Goal: Task Accomplishment & Management: Contribute content

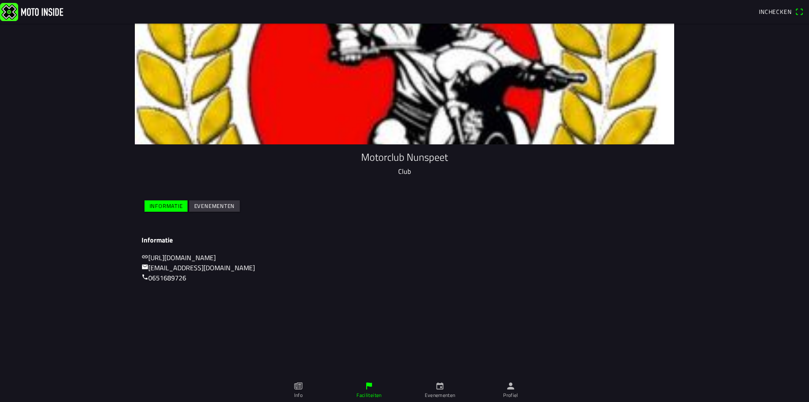
click at [511, 395] on ion-label "Profiel" at bounding box center [510, 396] width 15 height 8
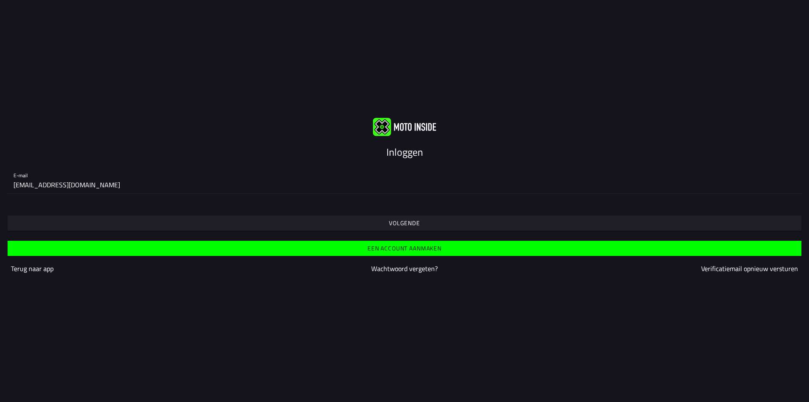
click at [0, 0] on slot "Volgende" at bounding box center [0, 0] width 0 height 0
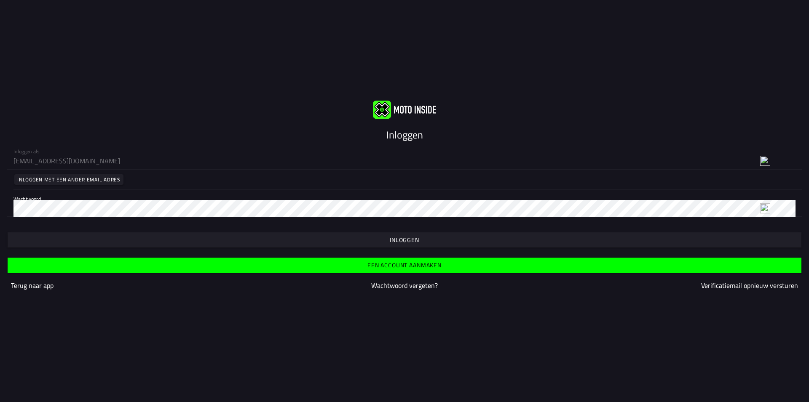
click at [358, 233] on span "button" at bounding box center [404, 240] width 781 height 15
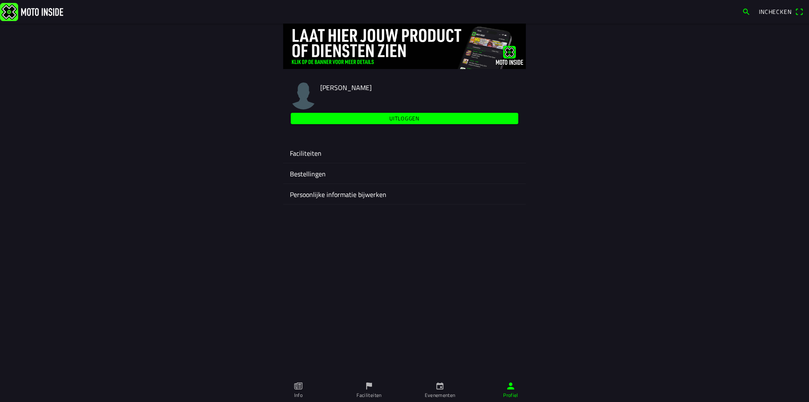
click at [313, 156] on ion-label "Faciliteiten" at bounding box center [404, 153] width 229 height 10
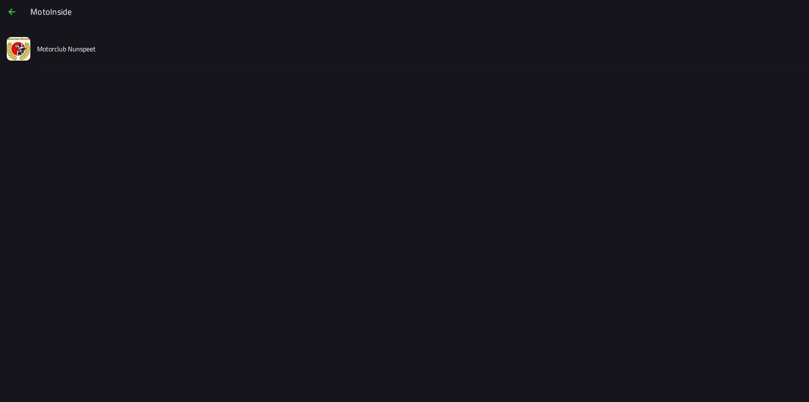
click at [0, 0] on slot "Motorclub Nunspeet" at bounding box center [0, 0] width 0 height 0
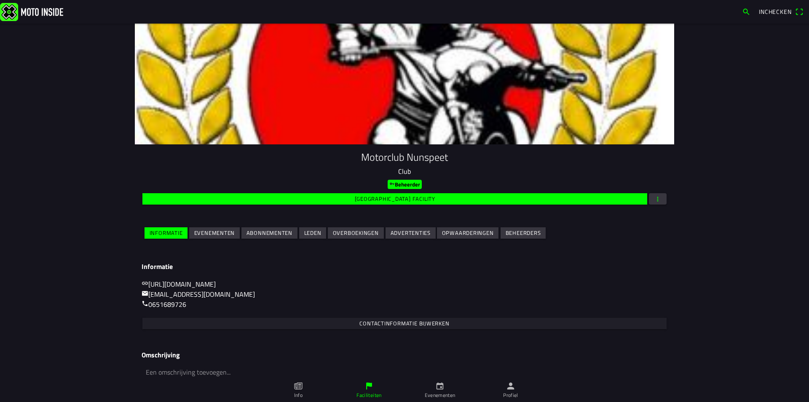
scroll to position [35, 0]
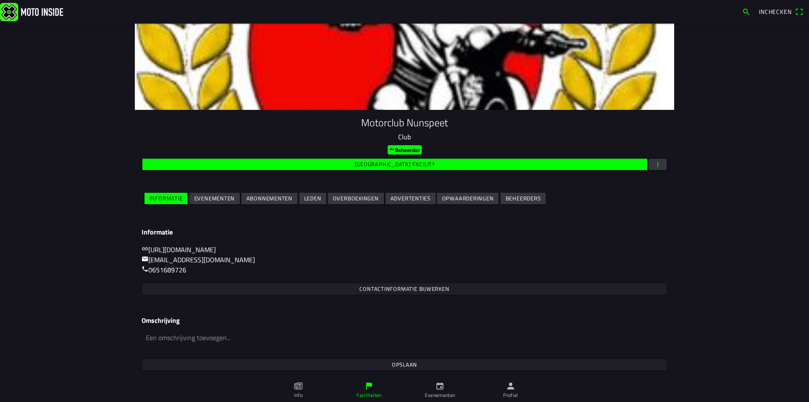
click at [0, 0] on slot "Evenementen" at bounding box center [0, 0] width 0 height 0
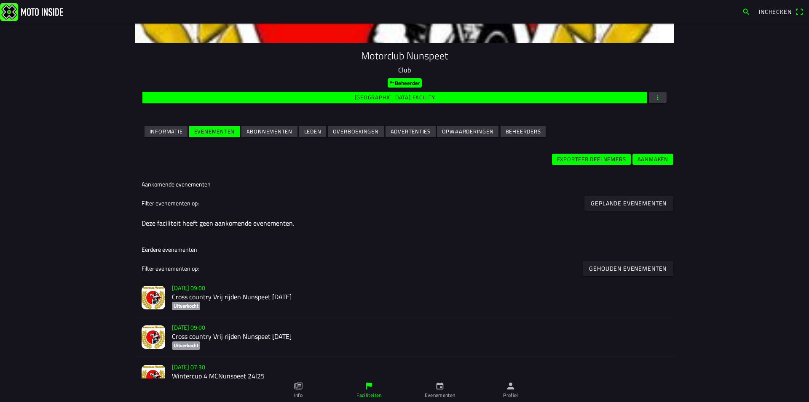
scroll to position [223, 0]
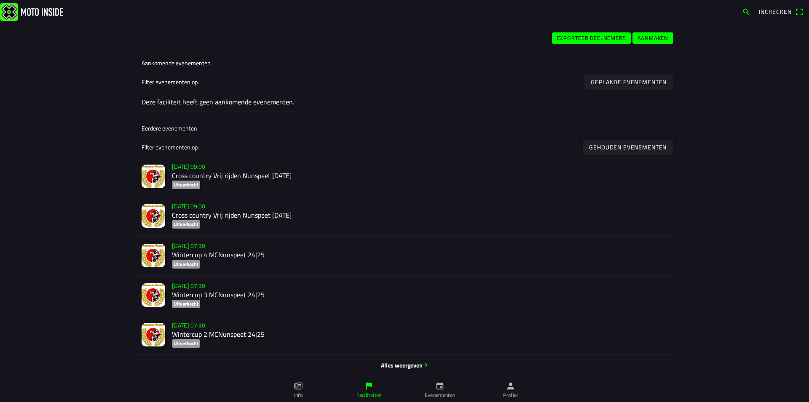
click at [509, 387] on icon "person" at bounding box center [510, 386] width 9 height 9
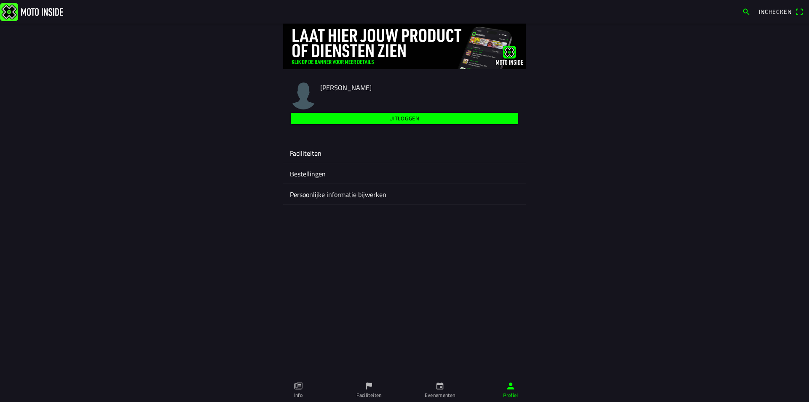
click at [312, 150] on ion-label "Faciliteiten" at bounding box center [404, 153] width 229 height 10
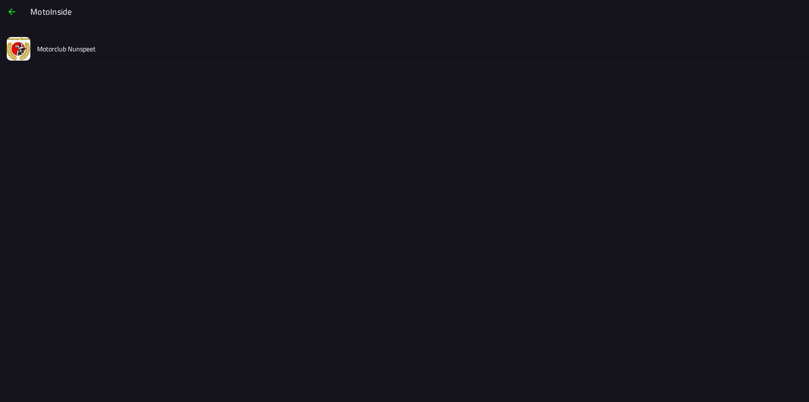
click at [98, 48] on div "Motorclub Nunspeet" at bounding box center [419, 49] width 765 height 30
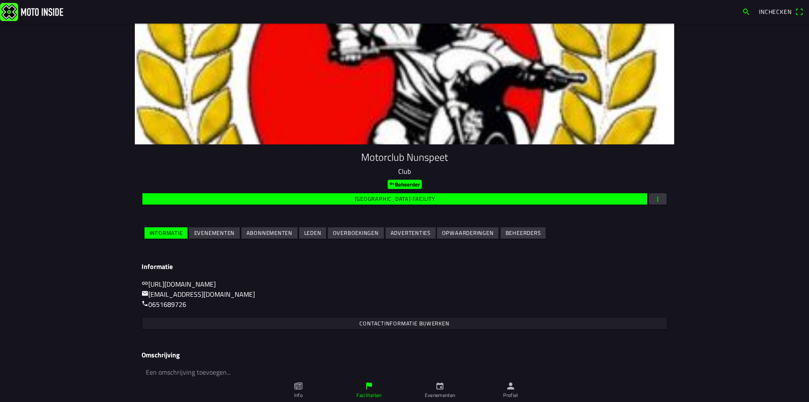
scroll to position [35, 0]
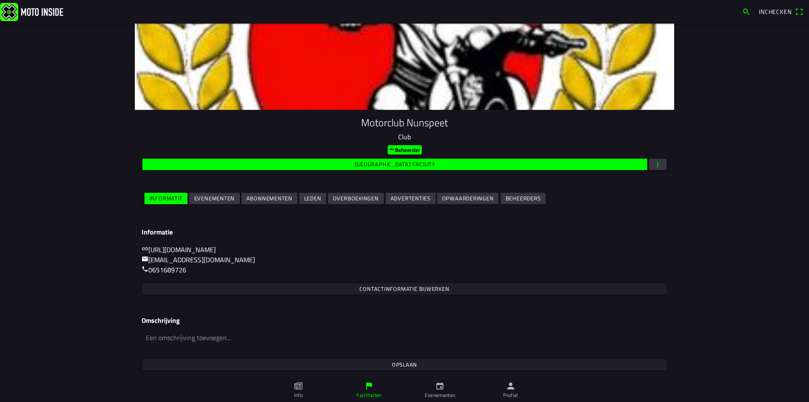
click at [0, 0] on slot "Evenementen" at bounding box center [0, 0] width 0 height 0
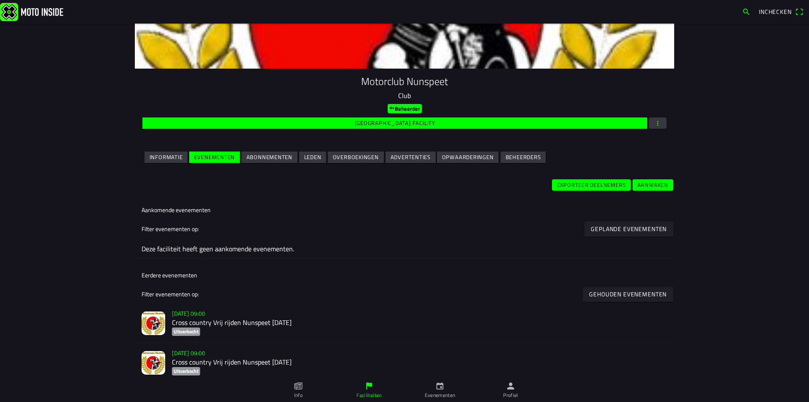
scroll to position [121, 0]
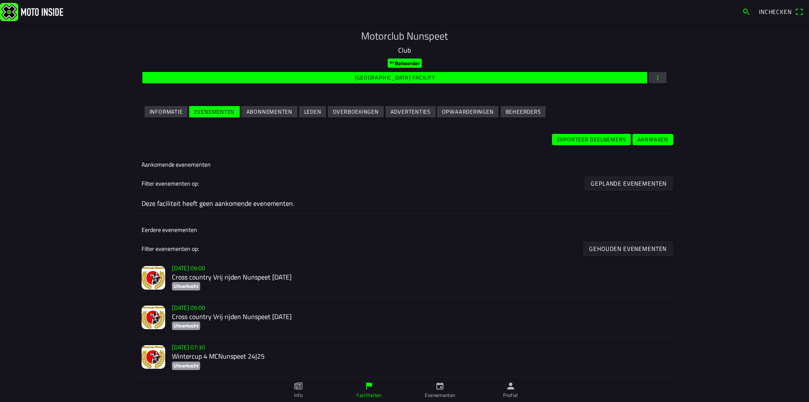
click at [0, 0] on slot "Aanmaken" at bounding box center [0, 0] width 0 height 0
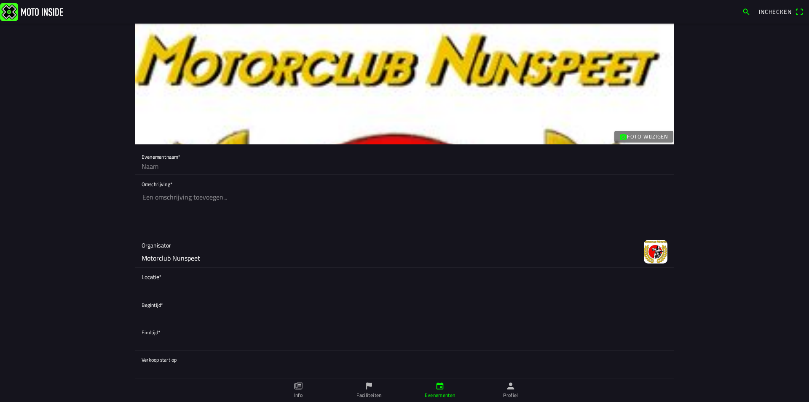
click at [174, 168] on input "text" at bounding box center [405, 166] width 526 height 17
type input "Dagpas 11 OKTOBER 2025"
click at [215, 195] on textarea "Dagpas [DATE] 2" at bounding box center [405, 212] width 526 height 47
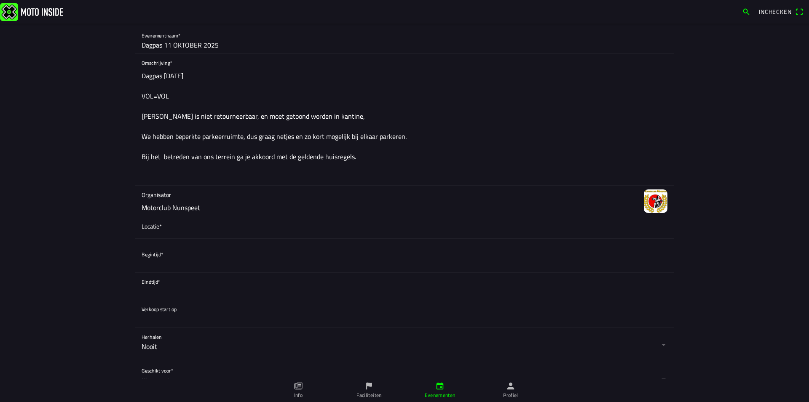
scroll to position [182, 0]
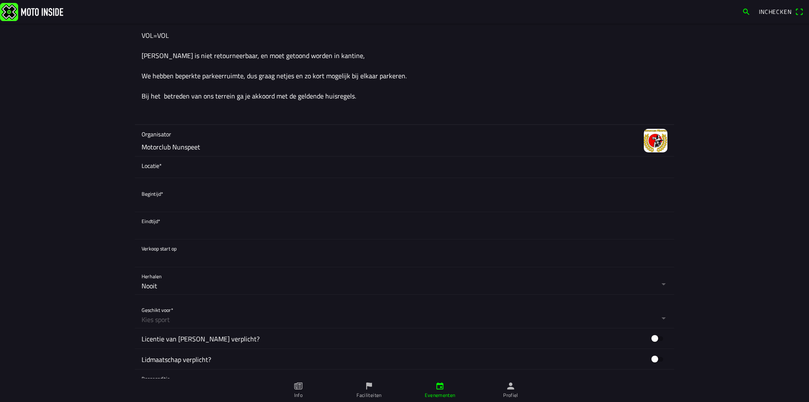
type textarea "Dagpas [DATE] VOL=VOL [PERSON_NAME] is niet retourneerbaar, en moet getoond wor…"
click at [182, 168] on span "Locatie*" at bounding box center [405, 165] width 526 height 9
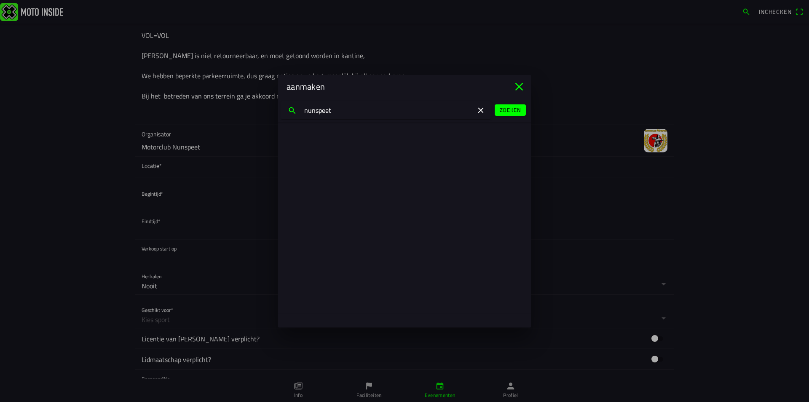
type input "nunspeet"
click at [0, 0] on slot "Zoeken" at bounding box center [0, 0] width 0 height 0
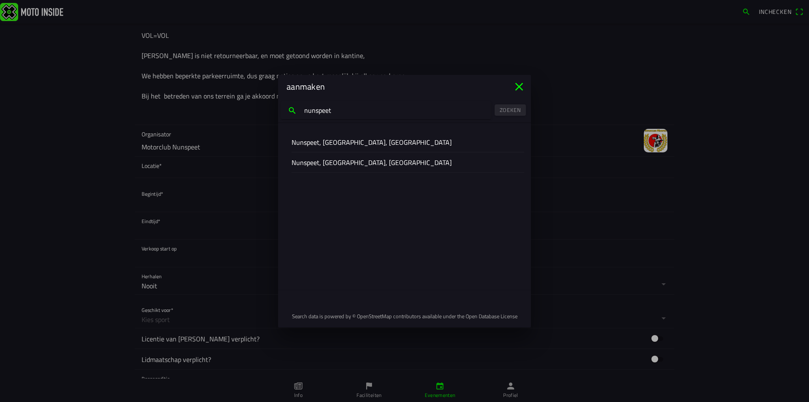
click at [0, 0] on slot "Nunspeet, [GEOGRAPHIC_DATA], [GEOGRAPHIC_DATA]" at bounding box center [0, 0] width 0 height 0
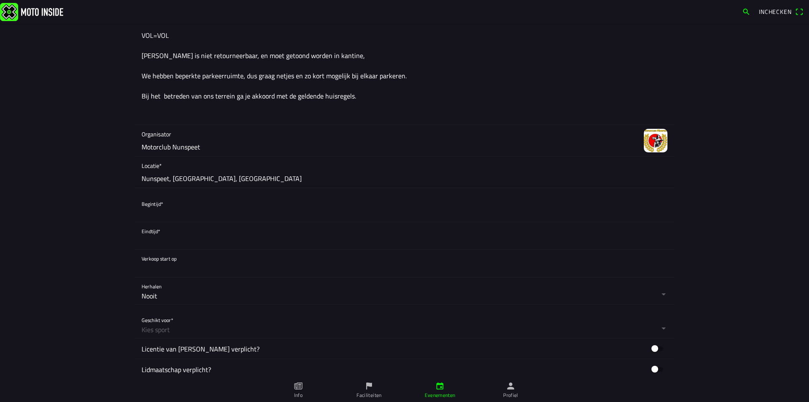
click at [166, 207] on button "button" at bounding box center [408, 208] width 532 height 27
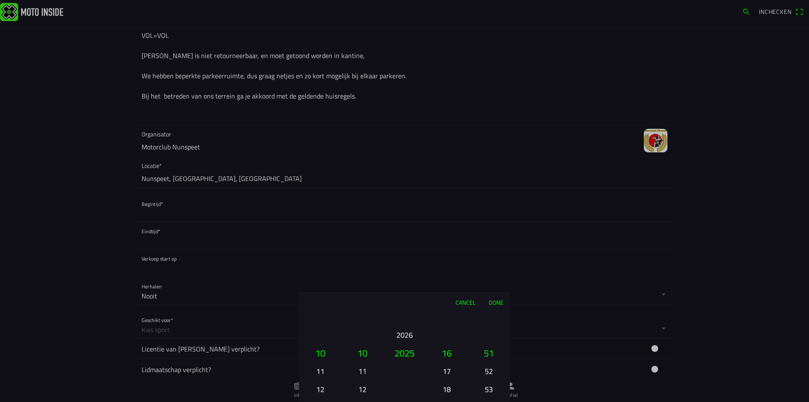
click at [323, 391] on button "12" at bounding box center [320, 389] width 29 height 15
click at [320, 337] on button "11" at bounding box center [320, 335] width 29 height 15
drag, startPoint x: 447, startPoint y: 326, endPoint x: 447, endPoint y: 380, distance: 53.9
click at [447, 380] on ion-picker-column "00 01 02 03 04 05 06 07 08 09 10 11 12 13 14 15 16 17 18 19 20 21 22 23" at bounding box center [446, 357] width 42 height 91
drag, startPoint x: 453, startPoint y: 357, endPoint x: 449, endPoint y: 315, distance: 42.4
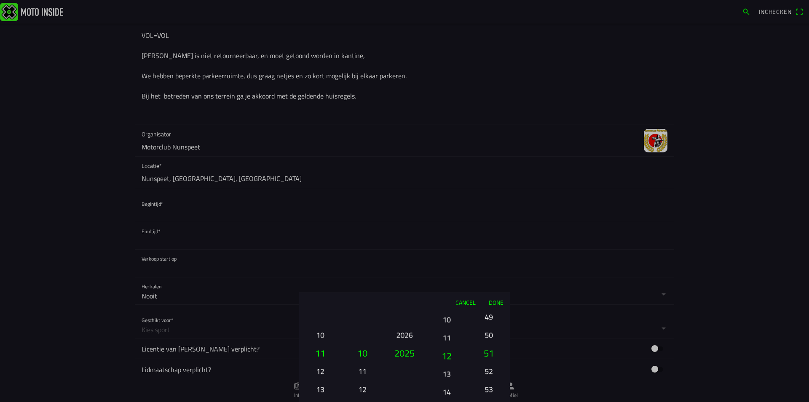
click at [449, 315] on button "10" at bounding box center [446, 319] width 29 height 15
click at [449, 336] on button "12" at bounding box center [446, 334] width 29 height 15
drag, startPoint x: 487, startPoint y: 356, endPoint x: 488, endPoint y: 201, distance: 155.9
click at [488, 201] on ion-picker "Cancel Done 01 02 03 04 05 06 07 08 09 10 11 12 13 14 15 16 17 18 19 20 21 22 2…" at bounding box center [404, 201] width 809 height 402
drag, startPoint x: 490, startPoint y: 336, endPoint x: 484, endPoint y: 419, distance: 83.2
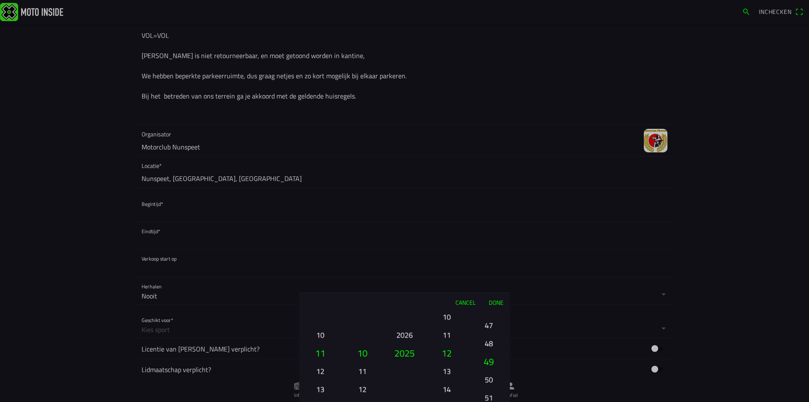
drag, startPoint x: 487, startPoint y: 327, endPoint x: 476, endPoint y: 388, distance: 62.3
drag, startPoint x: 485, startPoint y: 320, endPoint x: 486, endPoint y: 419, distance: 98.6
drag, startPoint x: 486, startPoint y: 332, endPoint x: 489, endPoint y: 419, distance: 86.4
drag, startPoint x: 489, startPoint y: 377, endPoint x: 491, endPoint y: 419, distance: 41.3
drag, startPoint x: 490, startPoint y: 329, endPoint x: 490, endPoint y: 410, distance: 81.3
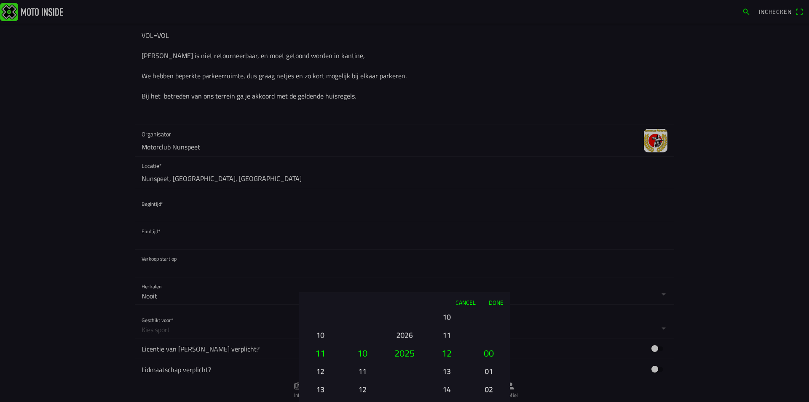
click at [488, 352] on button "00" at bounding box center [488, 353] width 35 height 18
click at [499, 307] on button "Done" at bounding box center [496, 302] width 28 height 19
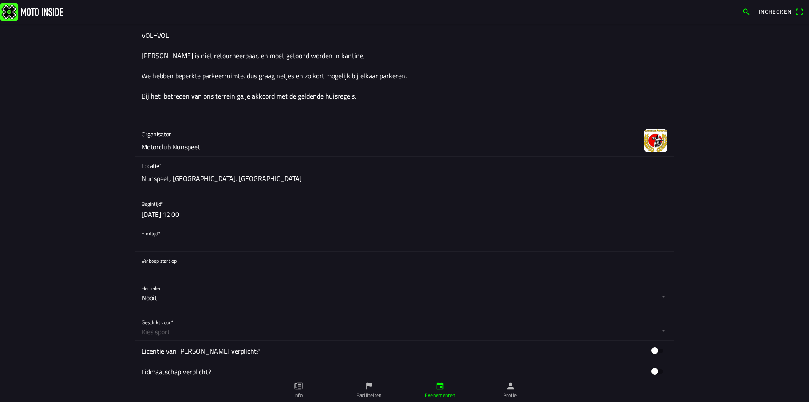
click at [166, 240] on button "button" at bounding box center [408, 238] width 532 height 27
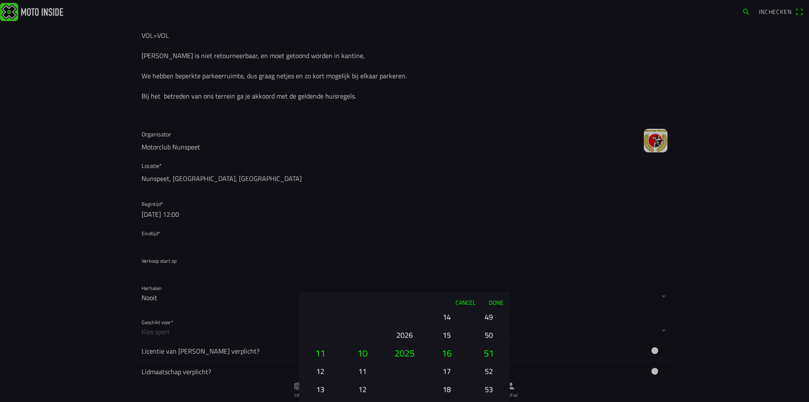
click at [448, 372] on button "17" at bounding box center [446, 371] width 29 height 15
drag, startPoint x: 490, startPoint y: 324, endPoint x: 510, endPoint y: 401, distance: 79.7
drag, startPoint x: 487, startPoint y: 336, endPoint x: 497, endPoint y: 419, distance: 83.6
drag, startPoint x: 489, startPoint y: 328, endPoint x: 485, endPoint y: 419, distance: 90.7
drag, startPoint x: 484, startPoint y: 358, endPoint x: 482, endPoint y: 419, distance: 61.1
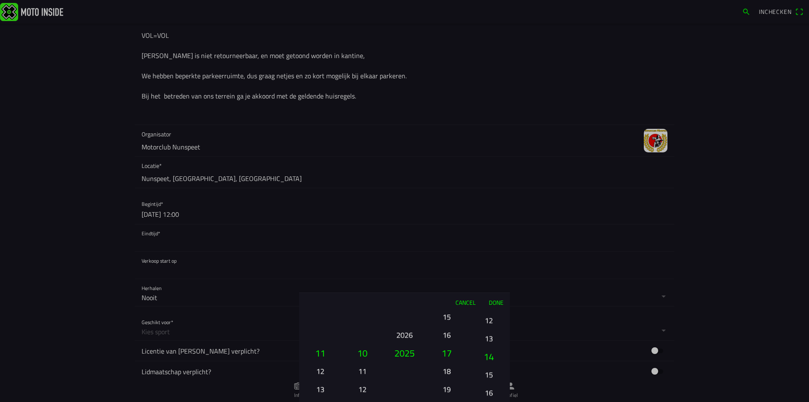
drag, startPoint x: 489, startPoint y: 350, endPoint x: 487, endPoint y: 419, distance: 68.7
drag, startPoint x: 489, startPoint y: 343, endPoint x: 489, endPoint y: 419, distance: 75.4
click at [489, 351] on button "00" at bounding box center [488, 353] width 35 height 18
click at [494, 304] on button "Done" at bounding box center [496, 302] width 28 height 19
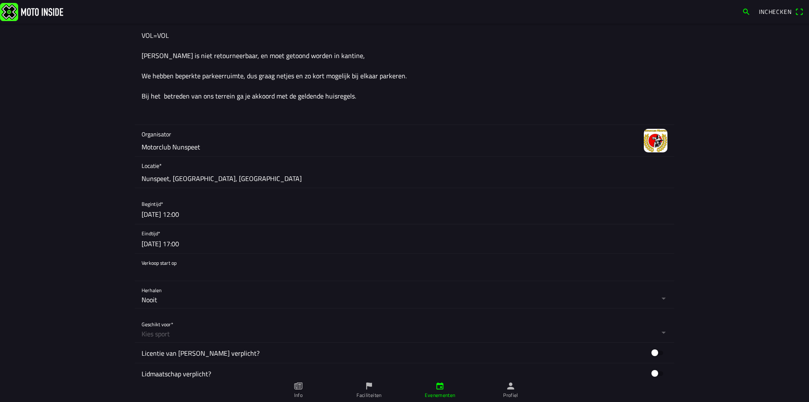
click at [209, 268] on button "button" at bounding box center [408, 267] width 532 height 27
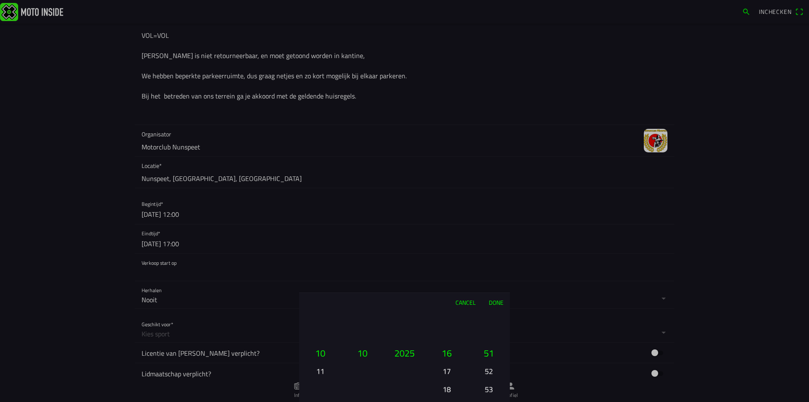
click at [503, 301] on button "Done" at bounding box center [496, 302] width 28 height 19
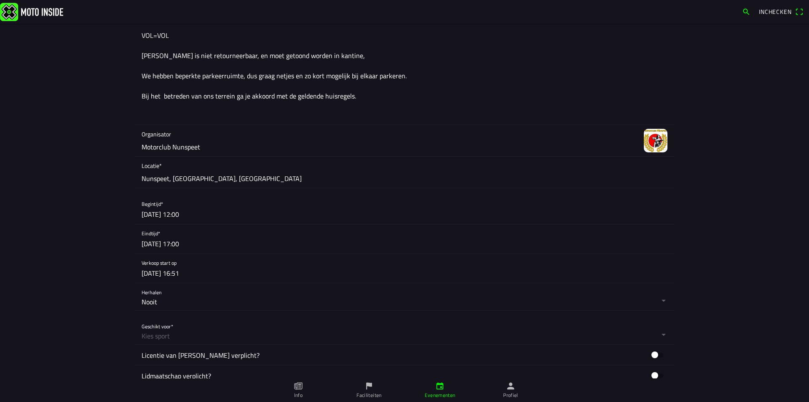
click at [104, 257] on main "Foto wijzigen Evenementnaam* Dagpas [DATE] Omschrijving* Dagpas [DATE] VOL=VOL …" at bounding box center [404, 213] width 809 height 379
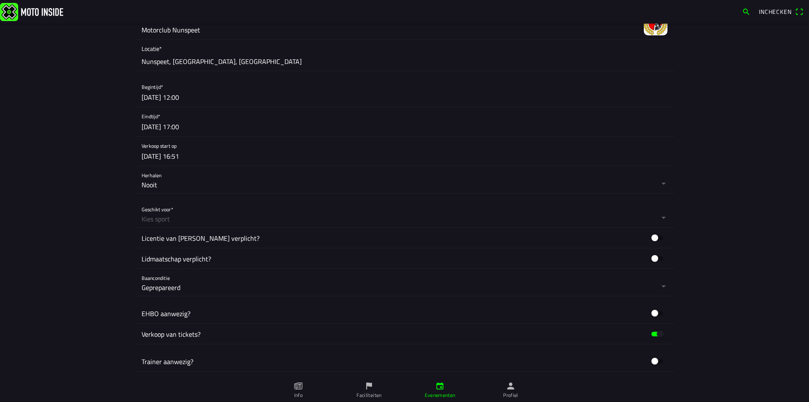
scroll to position [303, 0]
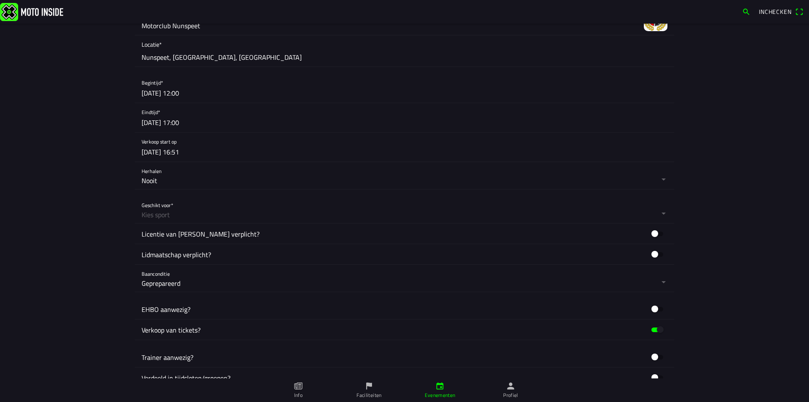
click at [170, 214] on button "button" at bounding box center [408, 209] width 532 height 27
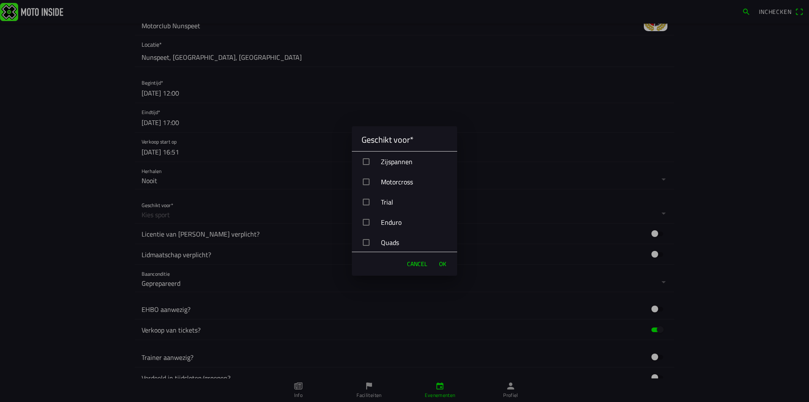
click at [371, 184] on div "Motorcross" at bounding box center [407, 181] width 99 height 21
click at [444, 265] on span "OK" at bounding box center [442, 264] width 7 height 8
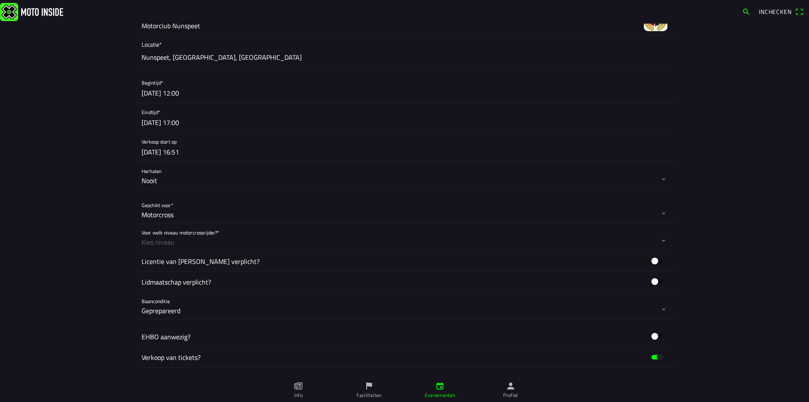
click at [241, 243] on button "button" at bounding box center [408, 237] width 532 height 27
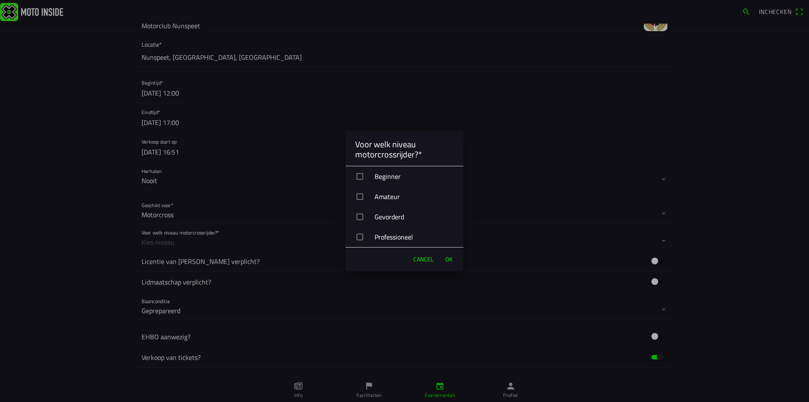
click at [455, 264] on button "OK" at bounding box center [449, 259] width 16 height 17
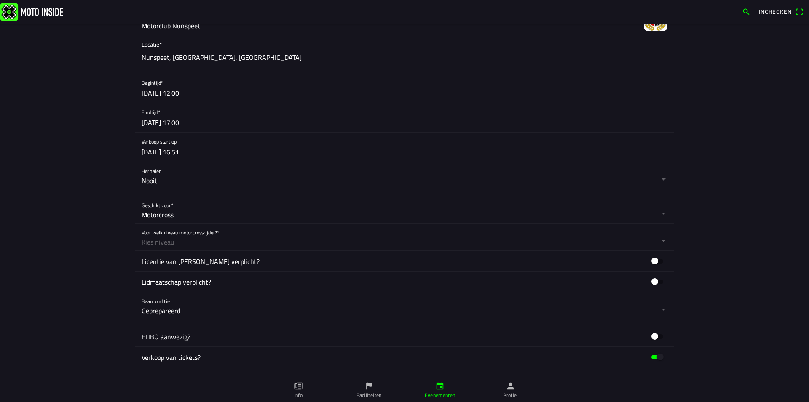
click at [241, 242] on button "button" at bounding box center [408, 237] width 532 height 27
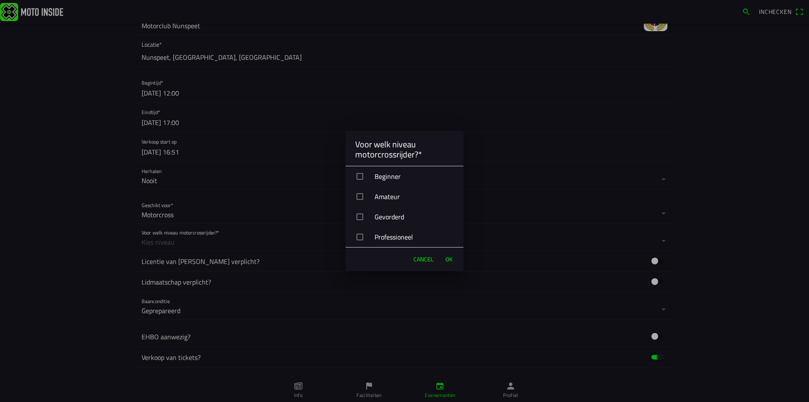
click at [362, 176] on div "button" at bounding box center [359, 176] width 7 height 7
click at [454, 260] on button "OK" at bounding box center [449, 259] width 16 height 17
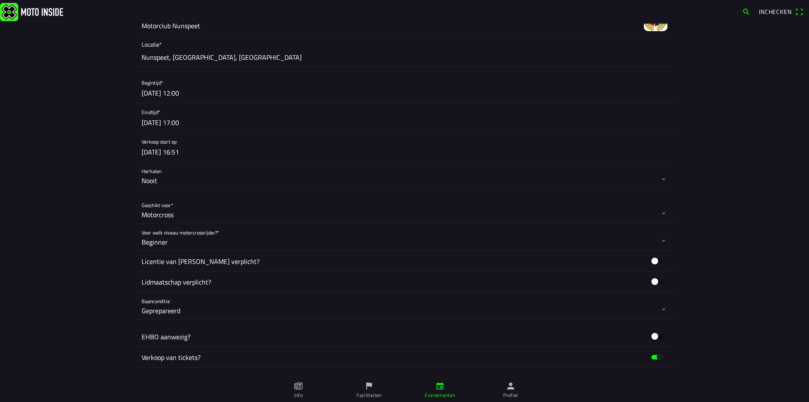
click at [249, 266] on ion-label "Licentie van [PERSON_NAME] verplicht?" at bounding box center [394, 261] width 505 height 10
click at [249, 260] on ion-label "Licentie van [PERSON_NAME] verplicht?" at bounding box center [394, 261] width 505 height 10
click at [652, 259] on button "button" at bounding box center [657, 260] width 20 height 13
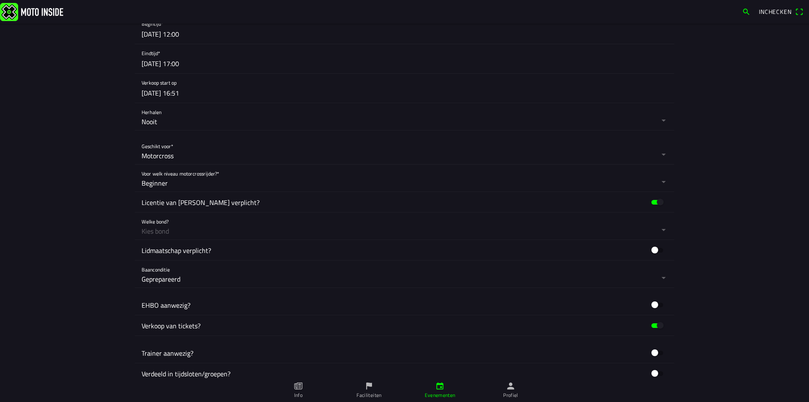
scroll to position [364, 0]
click at [228, 229] on button "button" at bounding box center [408, 224] width 532 height 27
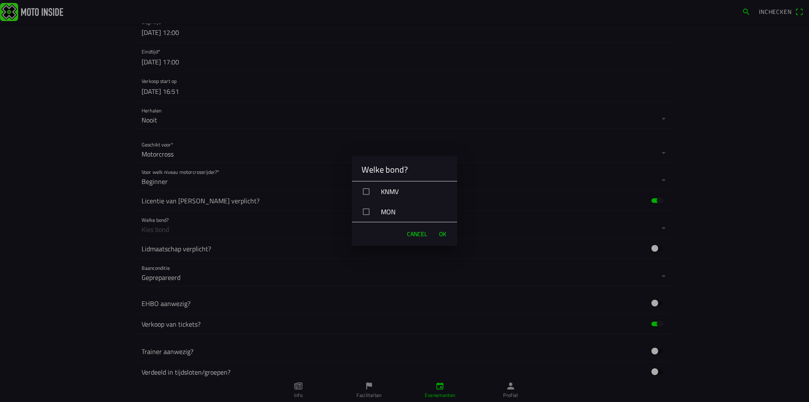
click at [364, 193] on div "button" at bounding box center [366, 191] width 7 height 7
click at [368, 216] on div "MON" at bounding box center [407, 211] width 99 height 21
click at [445, 234] on span "OK" at bounding box center [442, 234] width 7 height 8
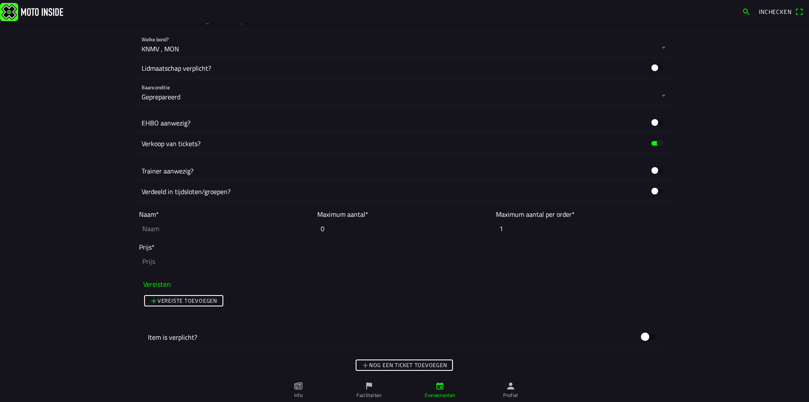
scroll to position [546, 0]
click at [319, 228] on input "0" at bounding box center [404, 227] width 174 height 19
click at [354, 213] on ion-label "Maximum aantal*" at bounding box center [342, 213] width 51 height 10
click at [366, 214] on ion-col "Maximum aantal* 0" at bounding box center [404, 222] width 178 height 33
click at [332, 230] on input "0" at bounding box center [404, 227] width 174 height 19
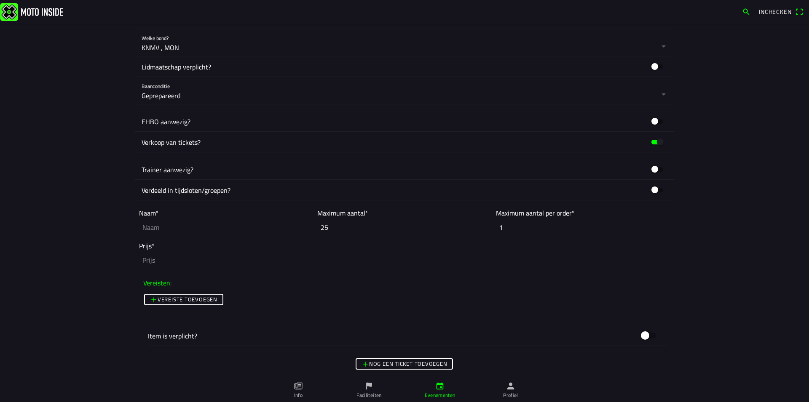
type input "25"
click at [166, 233] on input "text" at bounding box center [226, 227] width 174 height 19
type input "Dagpas [DATE]"
click at [169, 262] on input "number" at bounding box center [404, 260] width 531 height 19
type input "20"
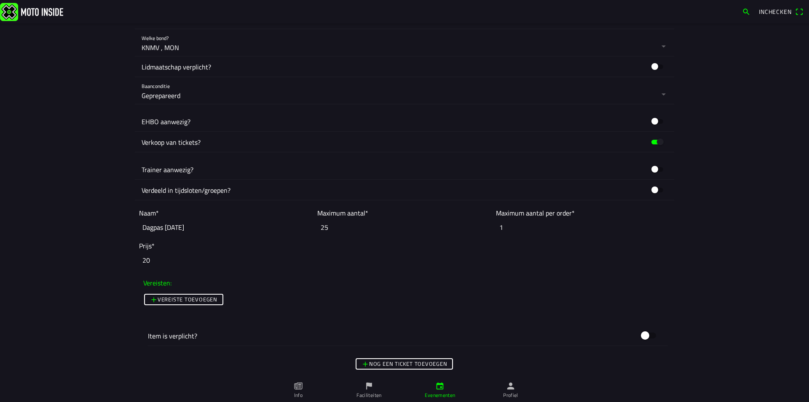
click at [120, 197] on main "Foto wijzigen Evenementnaam* Dagpas [DATE] Omschrijving* Dagpas [DATE] VOL=VOL …" at bounding box center [404, 213] width 809 height 379
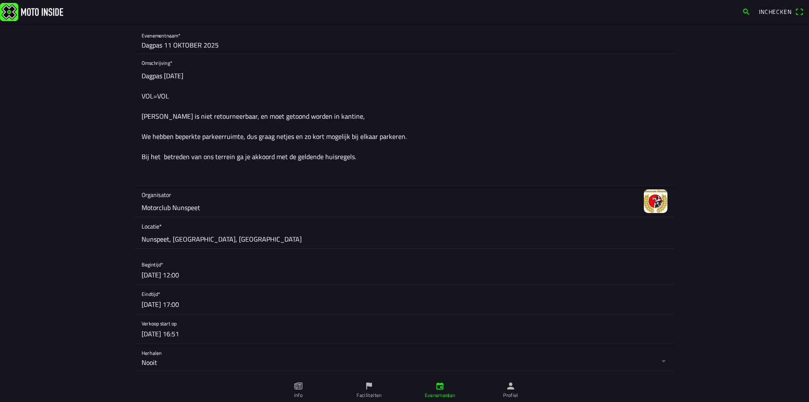
scroll to position [0, 0]
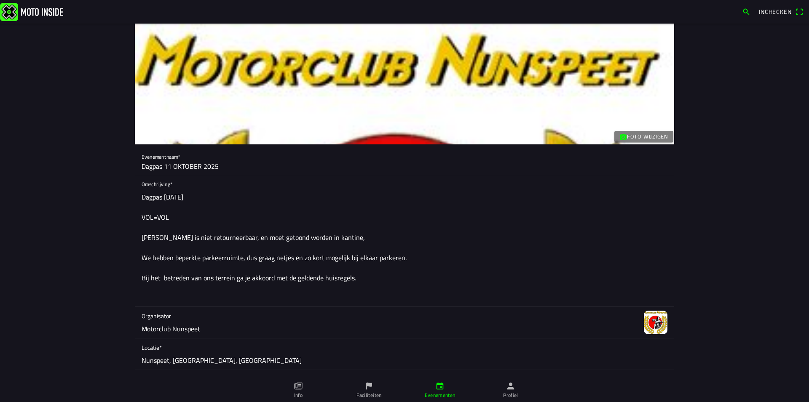
click at [201, 239] on textarea "Dagpas [DATE] VOL=VOL [PERSON_NAME] is niet retourneerbaar, en moet getoond wor…" at bounding box center [405, 248] width 526 height 118
click at [199, 238] on textarea "Dagpas [DATE] VOL=VOL [PERSON_NAME] is niet retourneerbaar, en moet getoond wor…" at bounding box center [405, 248] width 526 height 118
click at [184, 198] on textarea "Dagpas [DATE] VOL=VOL [PERSON_NAME] is niet retourneerbaar, en moet getoond wor…" at bounding box center [405, 248] width 526 height 118
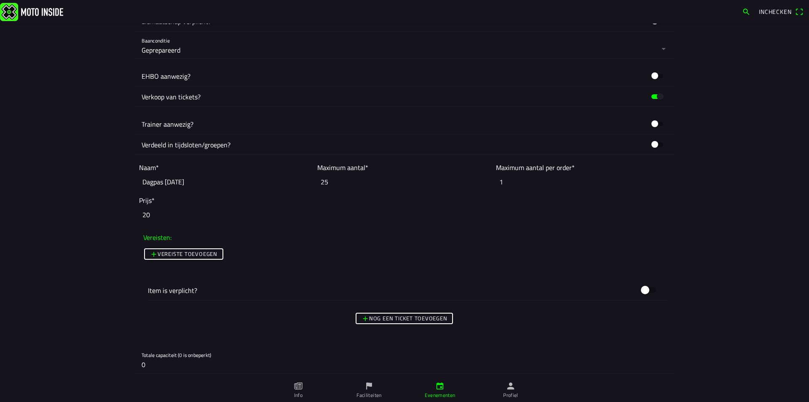
scroll to position [607, 0]
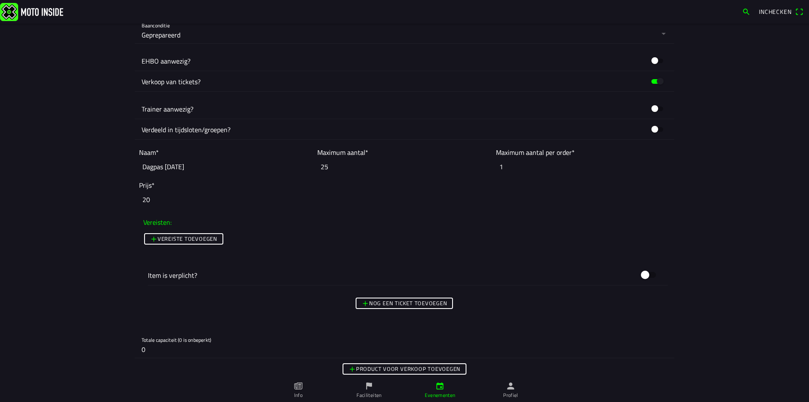
click at [83, 199] on main "Foto wijzigen Evenementnaam* Dagpas [DATE] Omschrijving* Dagpas [DATE] VOL=VOL …" at bounding box center [404, 213] width 809 height 379
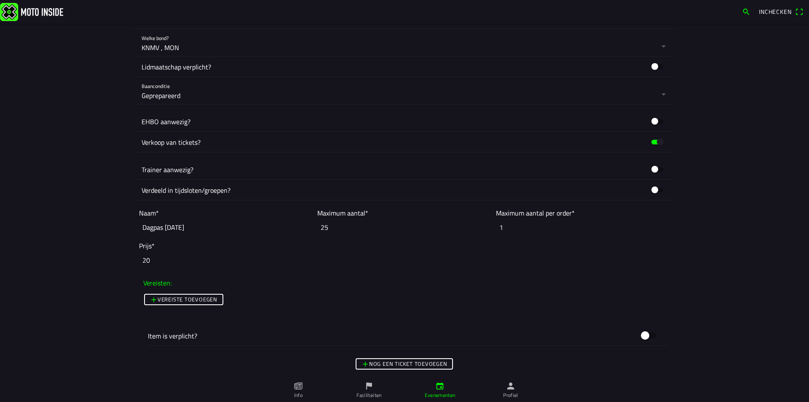
scroll to position [425, 0]
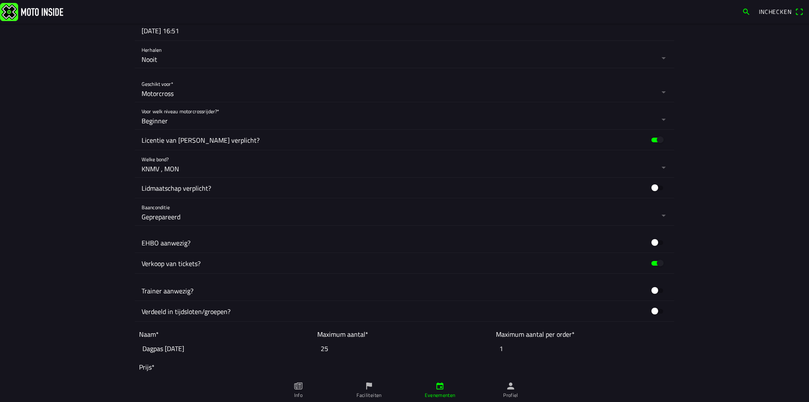
click at [88, 201] on main "Foto wijzigen Evenementnaam* Dagpas [DATE] Omschrijving* Dagpas [DATE] VOL=VOL …" at bounding box center [404, 213] width 809 height 379
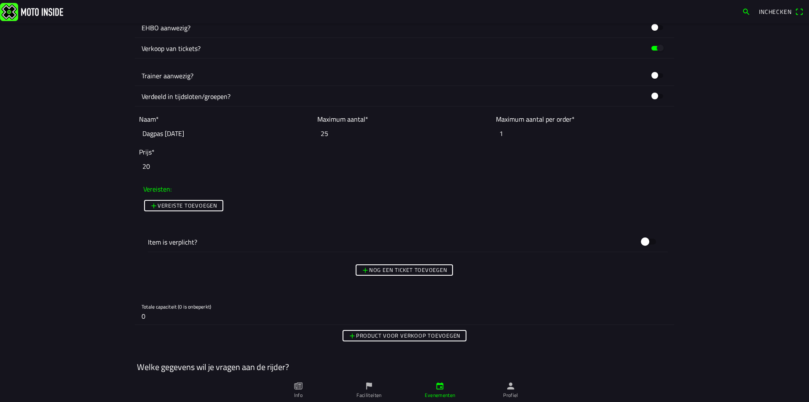
scroll to position [667, 0]
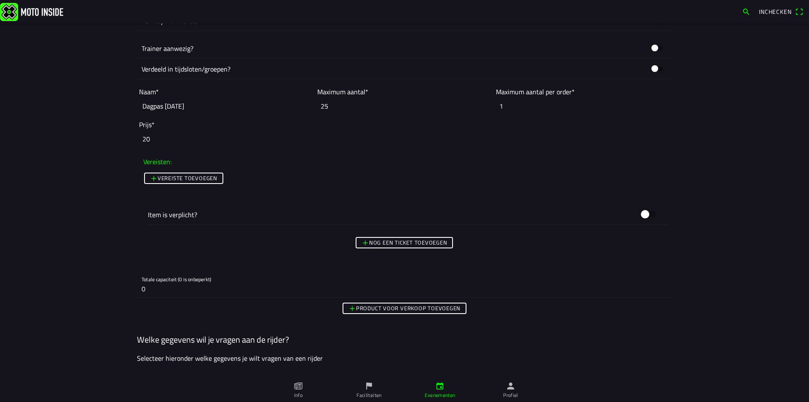
click at [333, 110] on input "25" at bounding box center [404, 106] width 174 height 19
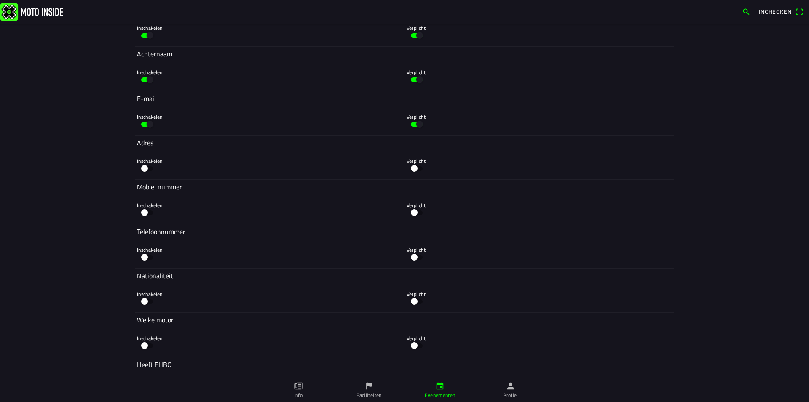
scroll to position [971, 0]
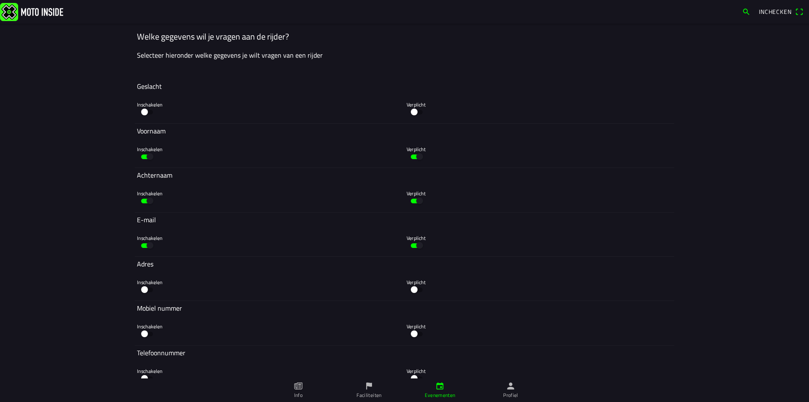
click at [62, 144] on main "Foto wijzigen Evenementnaam* Dagpas [DATE] Omschrijving* Dagpas [DATE] VOL=VOL …" at bounding box center [404, 213] width 809 height 379
click at [65, 142] on main "Foto wijzigen Evenementnaam* Dagpas [DATE] Omschrijving* Dagpas [DATE] VOL=VOL …" at bounding box center [404, 213] width 809 height 379
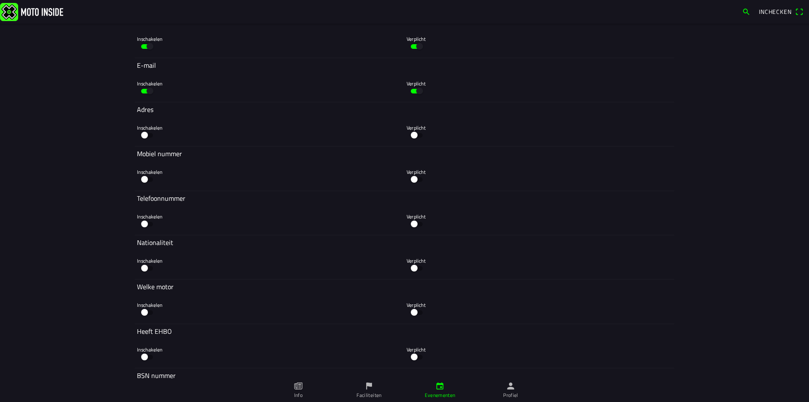
scroll to position [1152, 0]
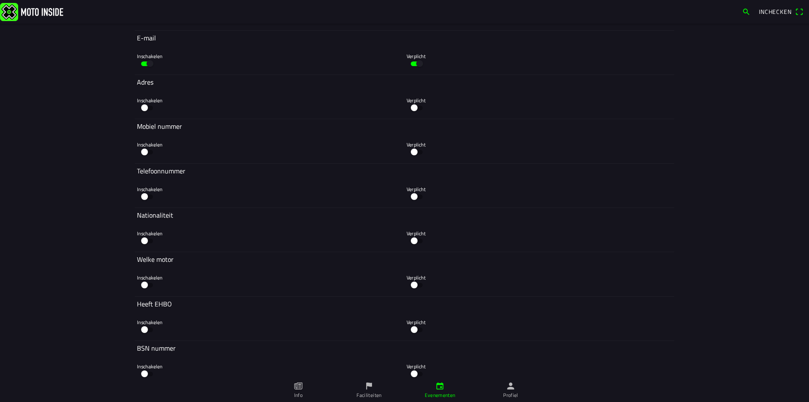
click at [83, 142] on main "Foto wijzigen Evenementnaam* Dagpas [DATE] Omschrijving* Dagpas [DATE] VOL=VOL …" at bounding box center [404, 213] width 809 height 379
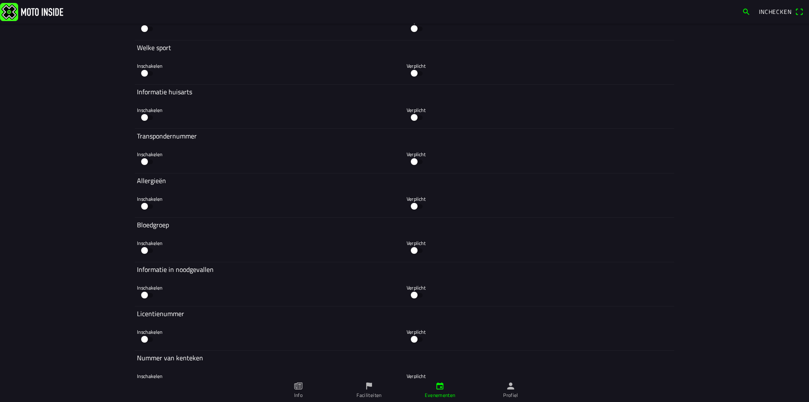
scroll to position [1752, 0]
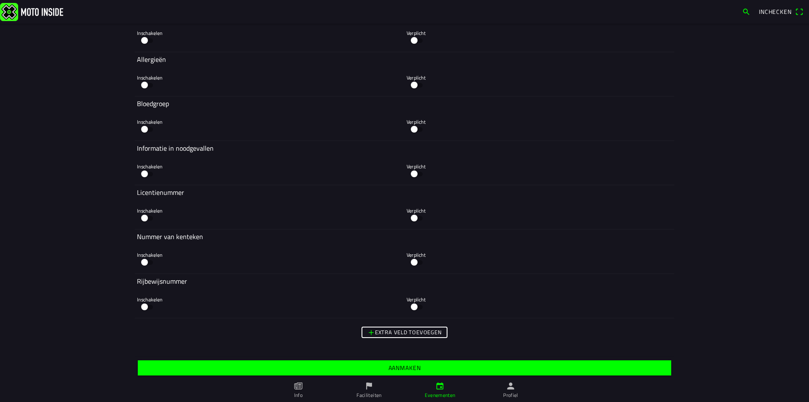
click at [0, 0] on slot "Aanmaken" at bounding box center [0, 0] width 0 height 0
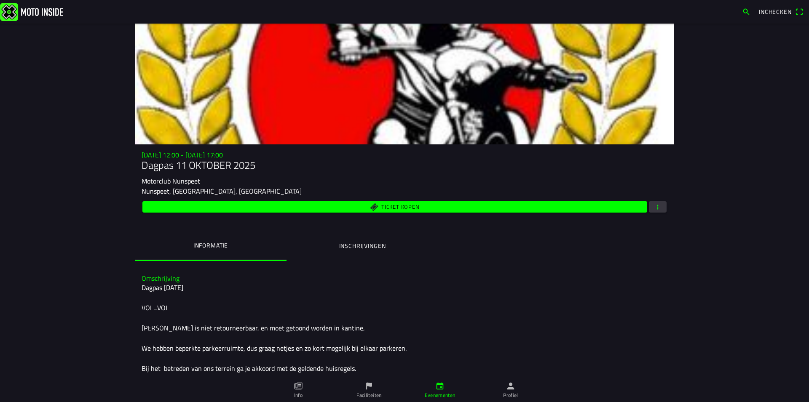
scroll to position [47, 0]
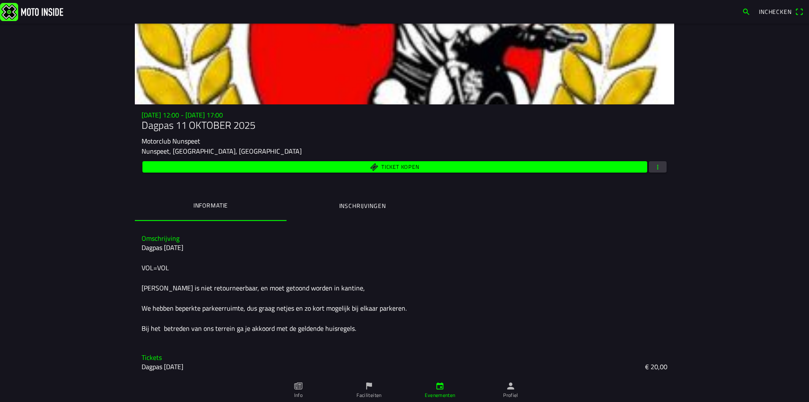
click at [89, 268] on main "[DATE] 12:00 - [DATE] 17:00 Dagpas [DATE] Motorclub Nunspeet Nunspeet, [GEOGRAP…" at bounding box center [404, 213] width 809 height 379
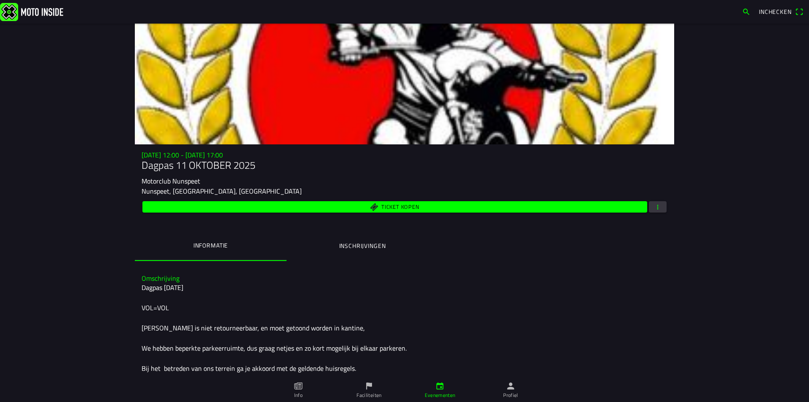
scroll to position [47, 0]
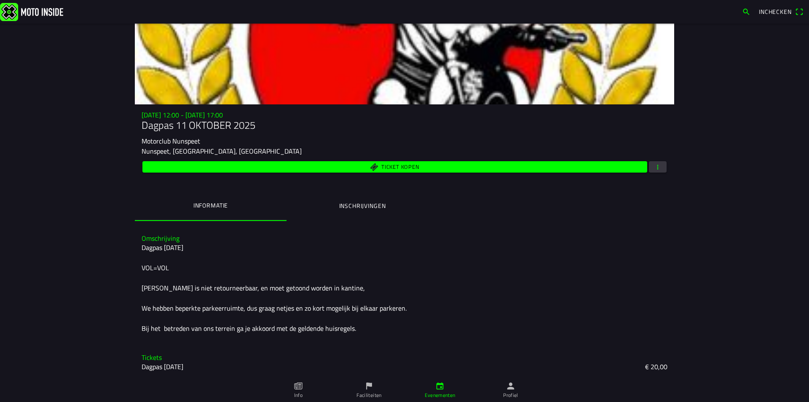
click at [661, 161] on button "button" at bounding box center [658, 166] width 18 height 11
click at [721, 135] on ion-backdrop at bounding box center [404, 201] width 809 height 402
click at [40, 13] on img at bounding box center [31, 12] width 63 height 18
